Goal: Complete application form

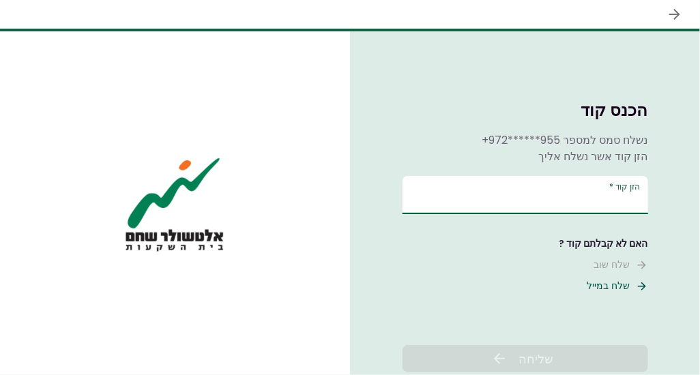
click at [603, 196] on input "הזן קוד   *" at bounding box center [526, 195] width 246 height 38
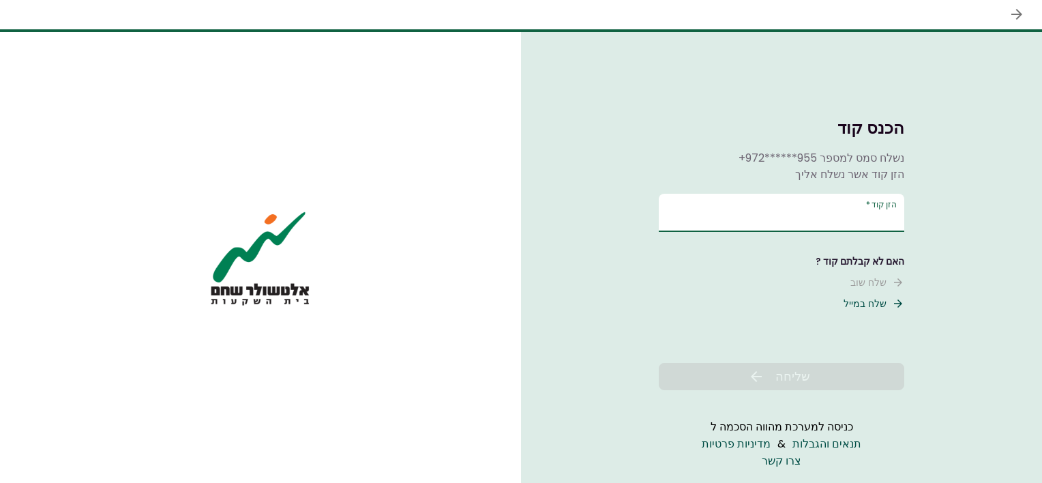
click at [699, 209] on input "הזן קוד   *" at bounding box center [782, 213] width 246 height 38
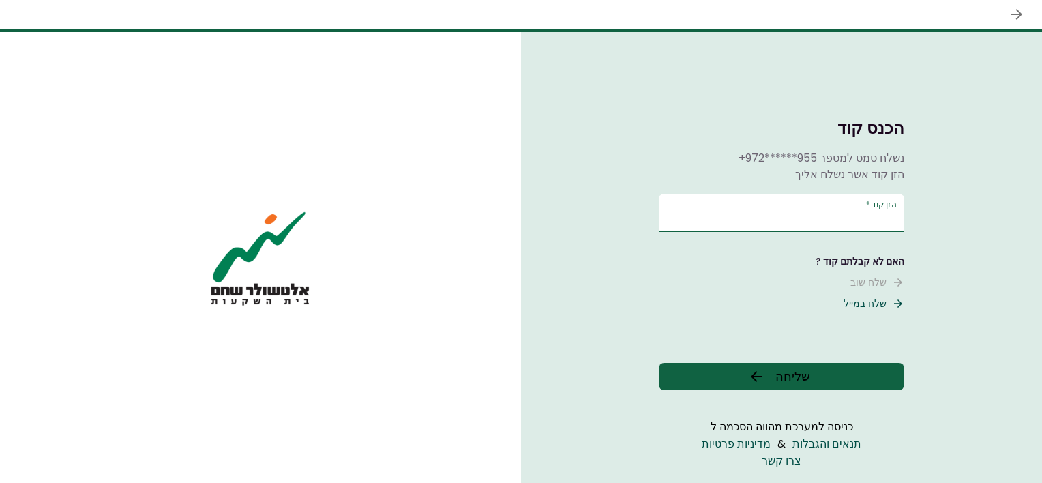
type input "*"
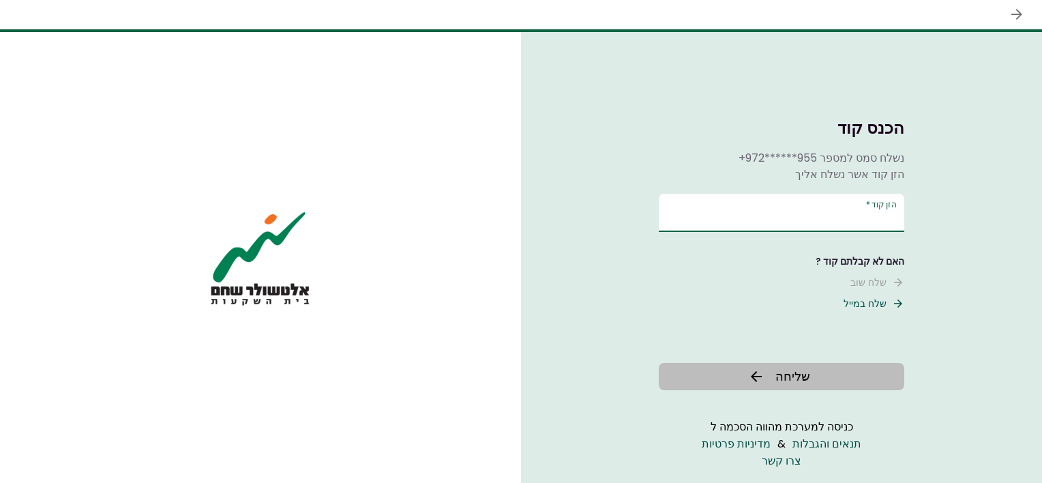
type input "******"
drag, startPoint x: 801, startPoint y: 379, endPoint x: 827, endPoint y: 371, distance: 27.0
click at [699, 375] on span "שליחה" at bounding box center [793, 376] width 35 height 18
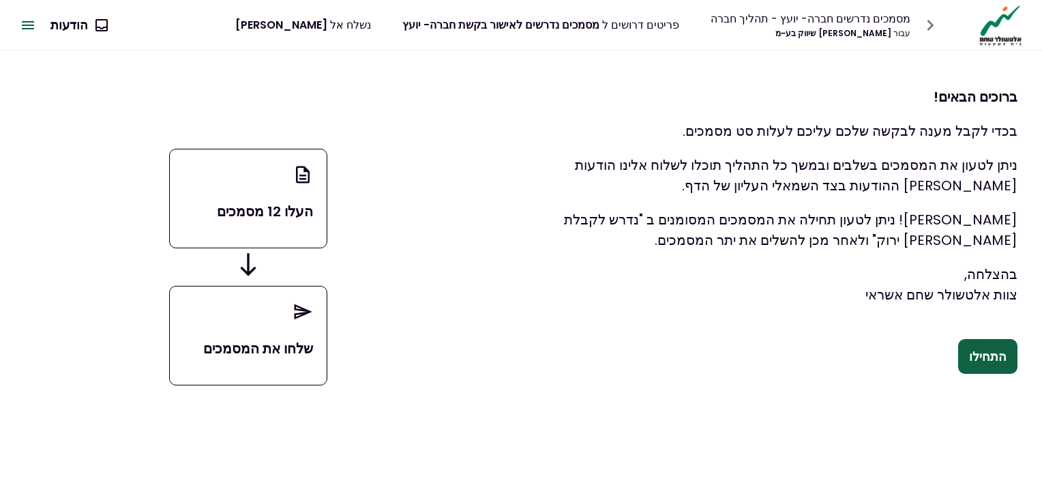
click at [699, 353] on button "התחילו" at bounding box center [988, 356] width 59 height 35
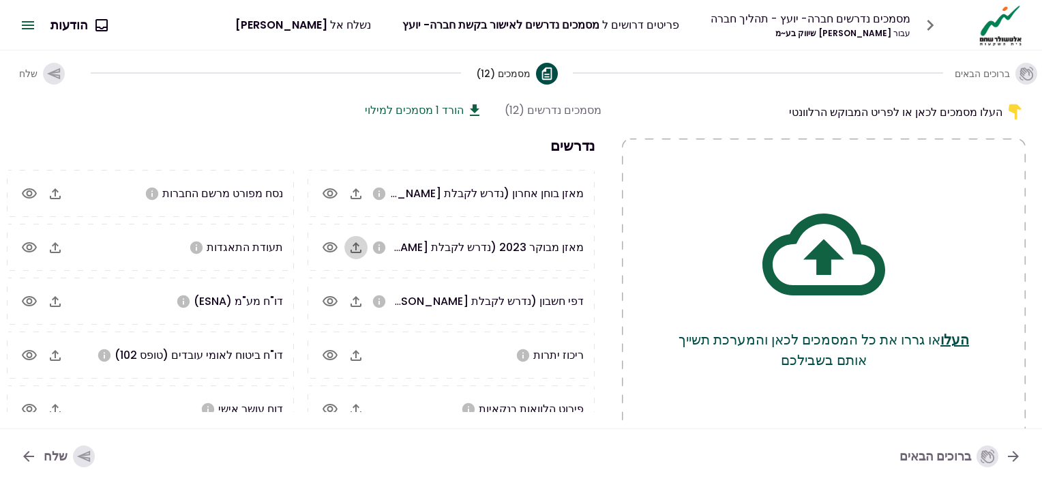
click at [362, 247] on icon "button" at bounding box center [356, 247] width 16 height 16
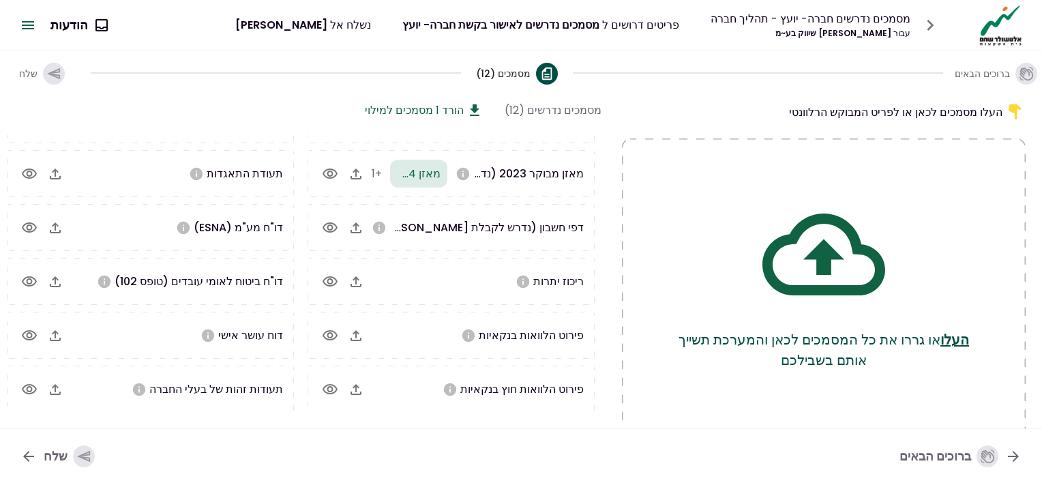
scroll to position [5, 0]
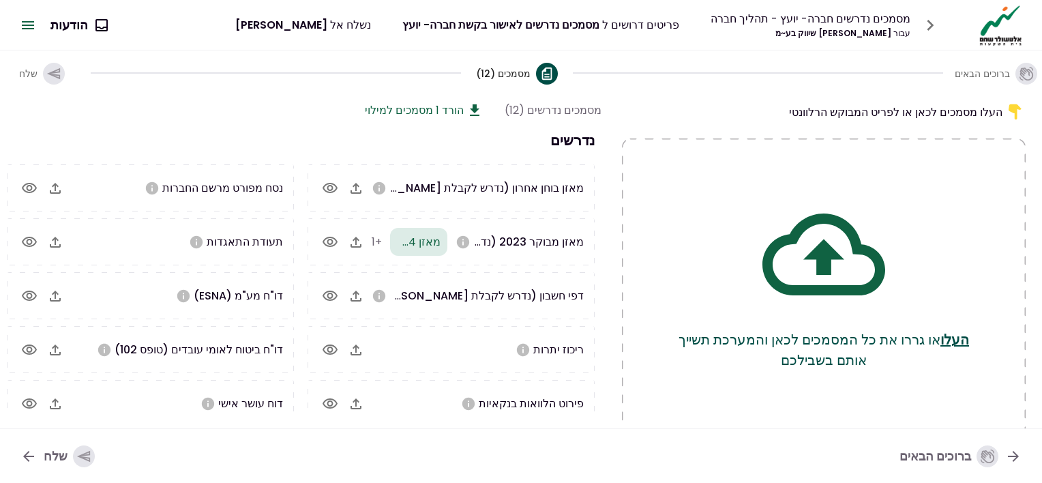
click at [355, 242] on icon "button" at bounding box center [356, 242] width 16 height 16
click at [355, 296] on icon "button" at bounding box center [356, 296] width 16 height 16
click at [360, 342] on icon "button" at bounding box center [356, 350] width 16 height 16
click at [355, 375] on icon "button" at bounding box center [356, 403] width 11 height 11
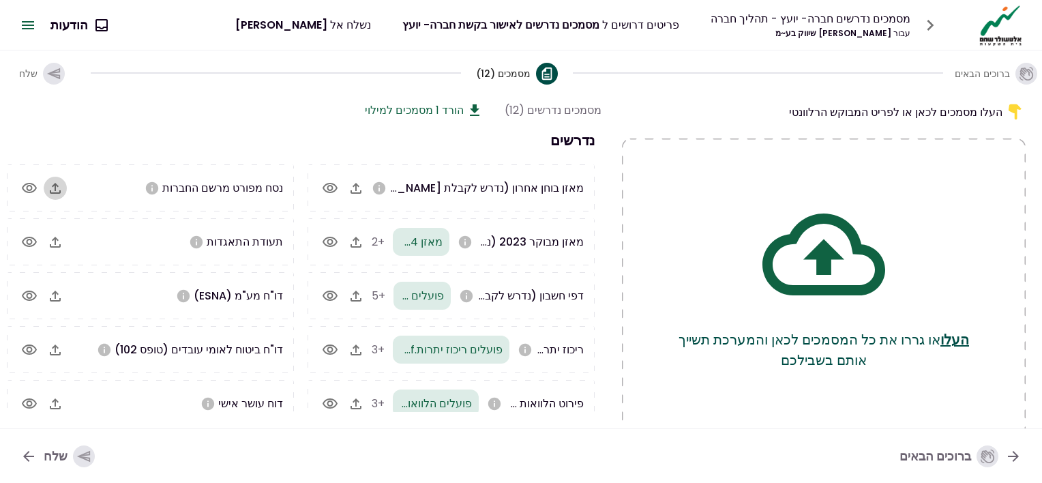
click at [59, 186] on icon "button" at bounding box center [55, 188] width 16 height 16
click at [63, 240] on icon "button" at bounding box center [55, 242] width 16 height 16
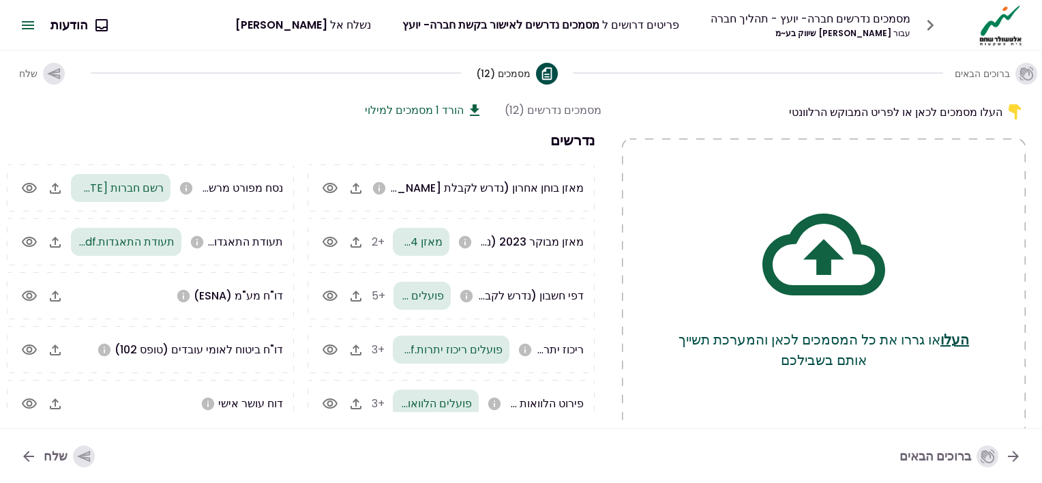
click at [63, 296] on icon "button" at bounding box center [55, 296] width 16 height 16
click at [58, 347] on icon "button" at bounding box center [55, 350] width 11 height 11
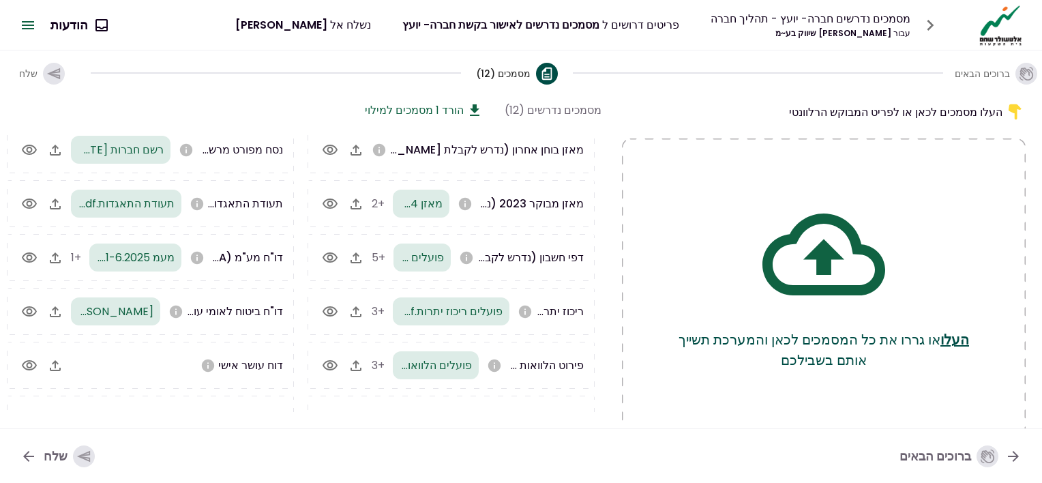
scroll to position [74, 0]
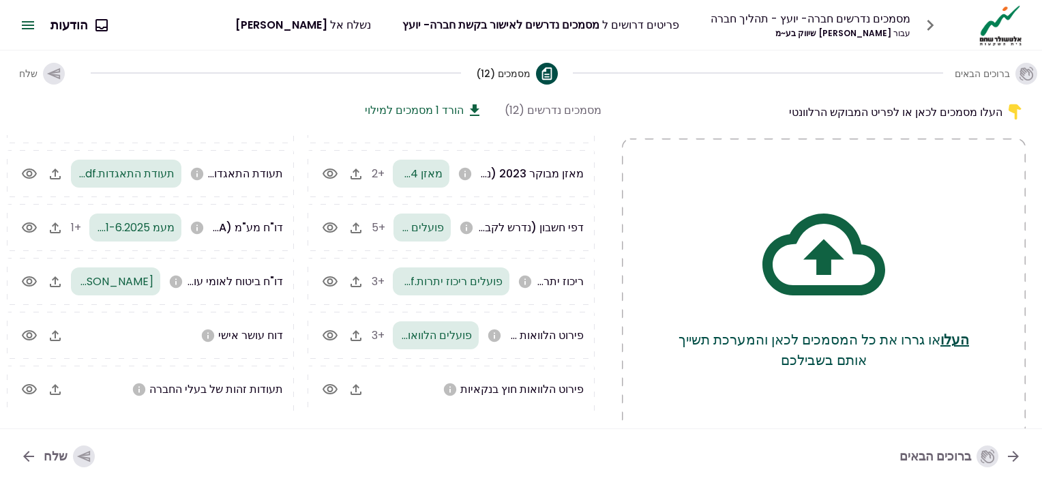
click at [53, 332] on icon "button" at bounding box center [55, 335] width 16 height 16
click at [63, 375] on icon "button" at bounding box center [55, 389] width 16 height 16
click at [364, 375] on icon "button" at bounding box center [356, 389] width 16 height 16
click at [77, 375] on icon "button" at bounding box center [83, 457] width 13 height 12
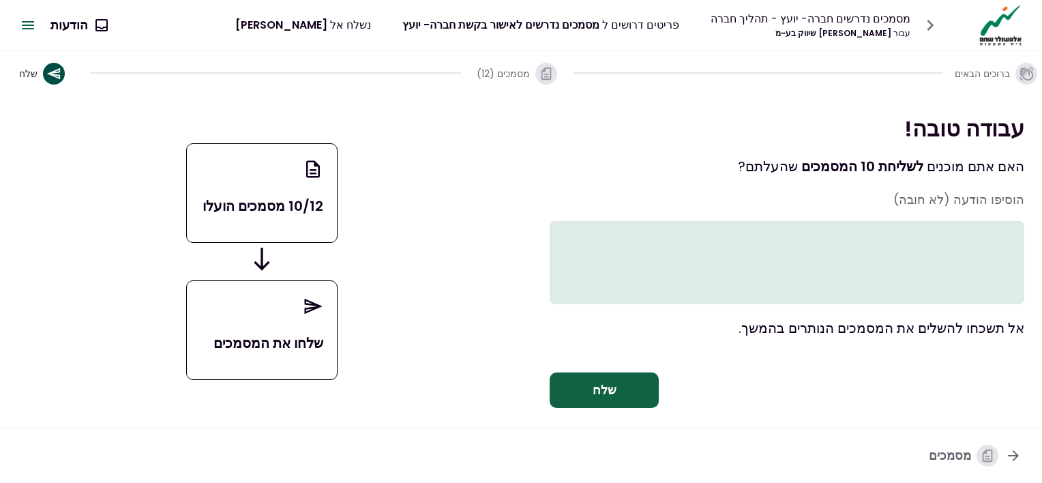
click at [699, 255] on textarea at bounding box center [787, 262] width 475 height 83
click at [699, 246] on textarea at bounding box center [787, 262] width 475 height 83
paste textarea "**********"
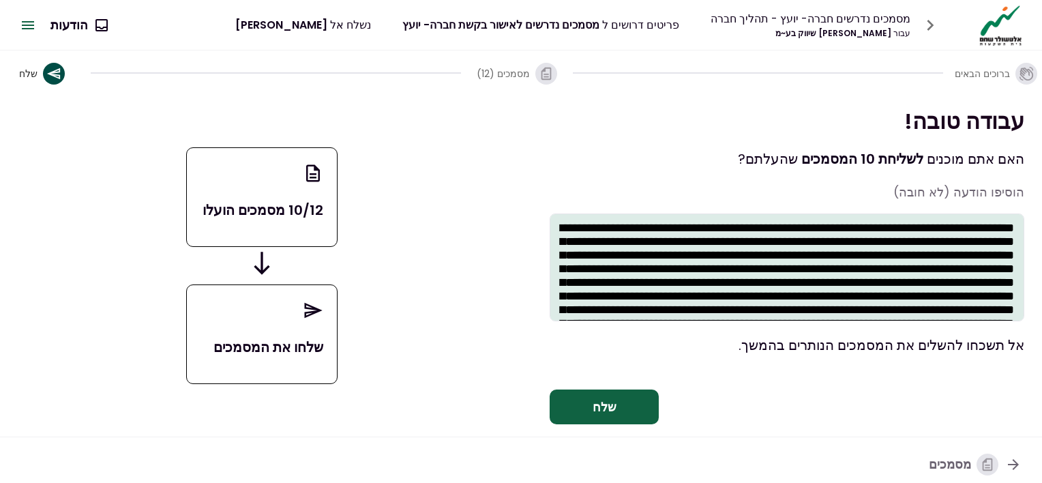
click at [699, 228] on textarea at bounding box center [787, 268] width 475 height 108
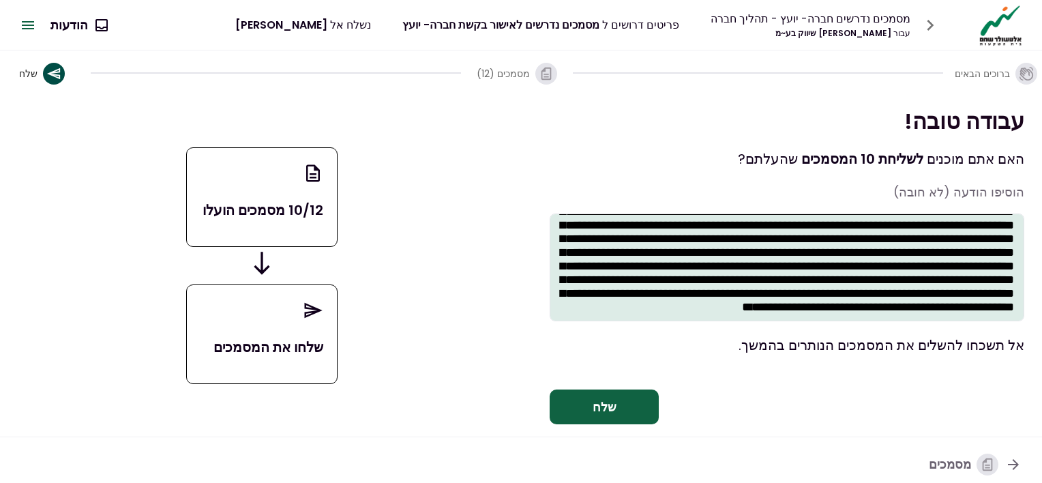
scroll to position [166, 0]
click at [699, 309] on textarea at bounding box center [787, 268] width 475 height 108
paste textarea "**"
type textarea "**********"
click at [620, 375] on button "שלח" at bounding box center [604, 407] width 109 height 35
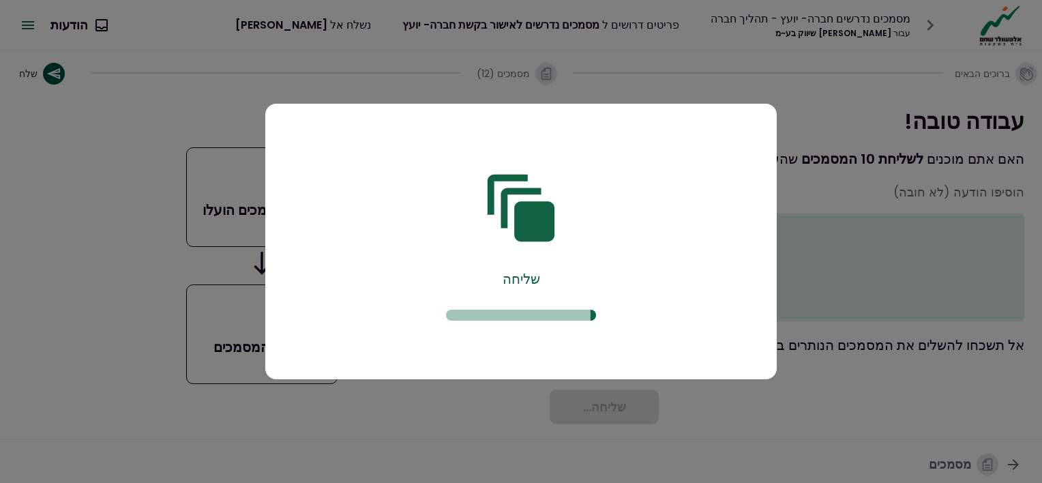
scroll to position [0, 0]
